Goal: Task Accomplishment & Management: Complete application form

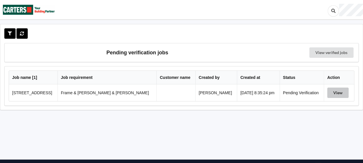
click at [331, 92] on button "View" at bounding box center [337, 92] width 21 height 10
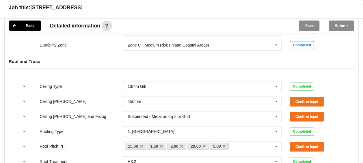
scroll to position [329, 0]
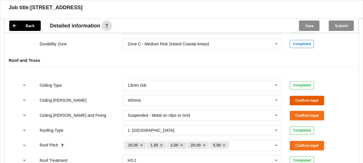
click at [315, 96] on button "Confirm input" at bounding box center [307, 101] width 34 height 10
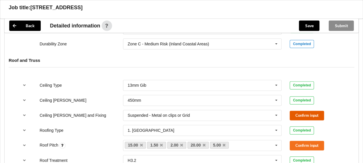
click at [314, 111] on button "Confirm input" at bounding box center [307, 116] width 34 height 10
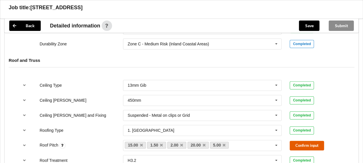
click at [312, 141] on button "Confirm input" at bounding box center [307, 146] width 34 height 10
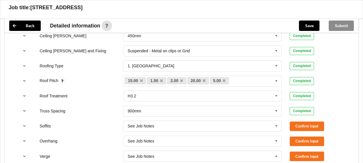
scroll to position [395, 0]
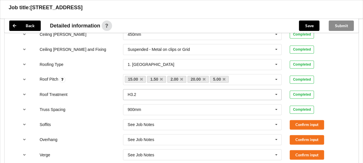
click at [276, 89] on icon at bounding box center [276, 94] width 9 height 11
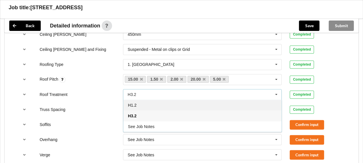
click at [230, 100] on div "H1.2" at bounding box center [202, 105] width 158 height 11
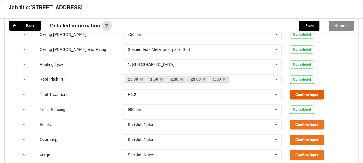
click at [298, 90] on button "Confirm input" at bounding box center [307, 95] width 34 height 10
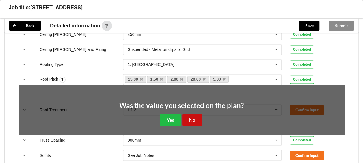
click at [196, 114] on button "No" at bounding box center [192, 120] width 20 height 12
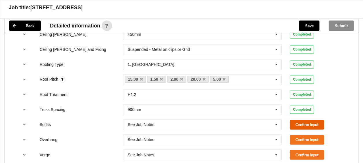
click at [308, 120] on button "Confirm input" at bounding box center [307, 125] width 34 height 10
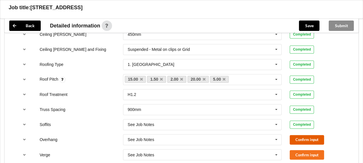
click at [308, 135] on button "Confirm input" at bounding box center [307, 140] width 34 height 10
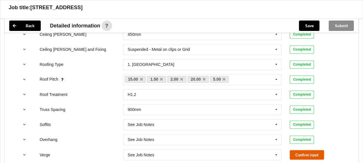
click at [310, 150] on button "Confirm input" at bounding box center [307, 155] width 34 height 10
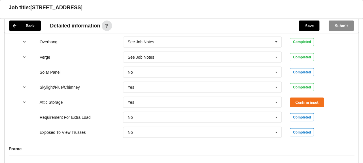
scroll to position [495, 0]
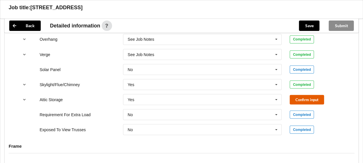
click at [314, 95] on button "Confirm input" at bounding box center [307, 100] width 34 height 10
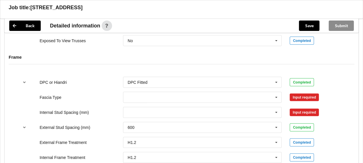
scroll to position [588, 0]
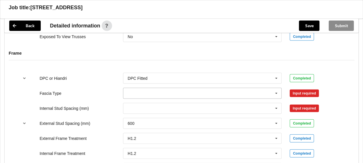
click at [278, 88] on icon at bounding box center [276, 93] width 9 height 11
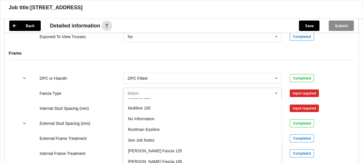
scroll to position [182, 0]
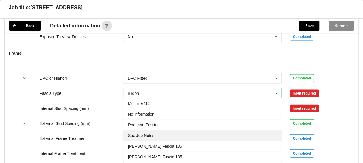
click at [218, 130] on div "See Job Notes" at bounding box center [202, 135] width 158 height 11
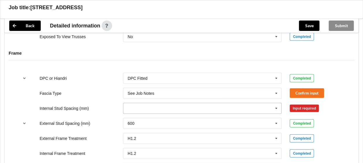
click at [277, 103] on icon at bounding box center [276, 108] width 9 height 11
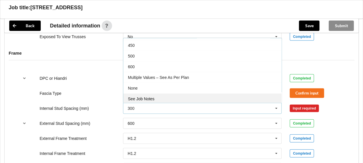
click at [211, 93] on div "See Job Notes" at bounding box center [202, 98] width 158 height 11
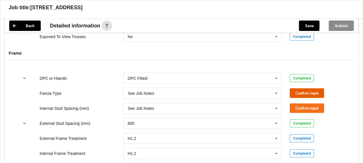
click at [319, 88] on button "Confirm input" at bounding box center [307, 93] width 34 height 10
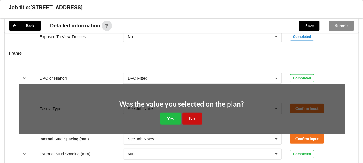
click at [198, 113] on button "No" at bounding box center [192, 119] width 20 height 12
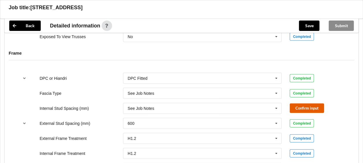
click at [296, 103] on button "Confirm input" at bounding box center [307, 108] width 34 height 10
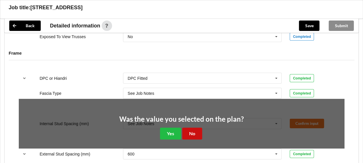
click at [193, 128] on button "No" at bounding box center [192, 134] width 20 height 12
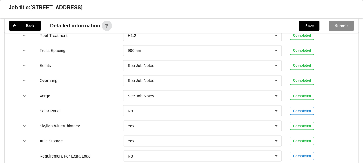
scroll to position [327, 0]
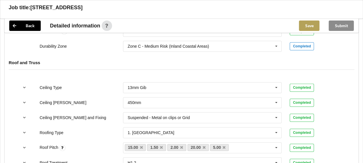
click at [310, 23] on button "Save" at bounding box center [309, 26] width 21 height 10
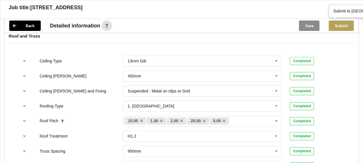
click at [343, 25] on button "Submit" at bounding box center [341, 26] width 25 height 10
